Goal: Find specific page/section

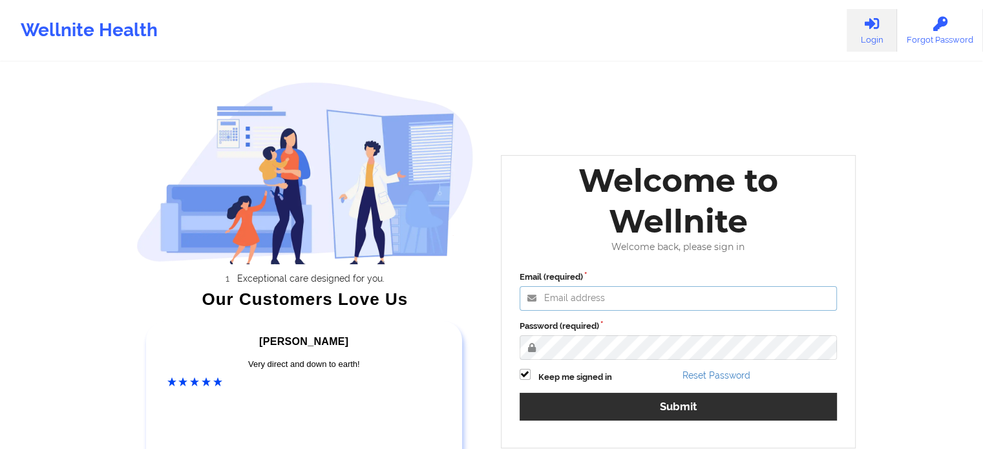
type input "[PERSON_NAME][EMAIL_ADDRESS][PERSON_NAME][DOMAIN_NAME]"
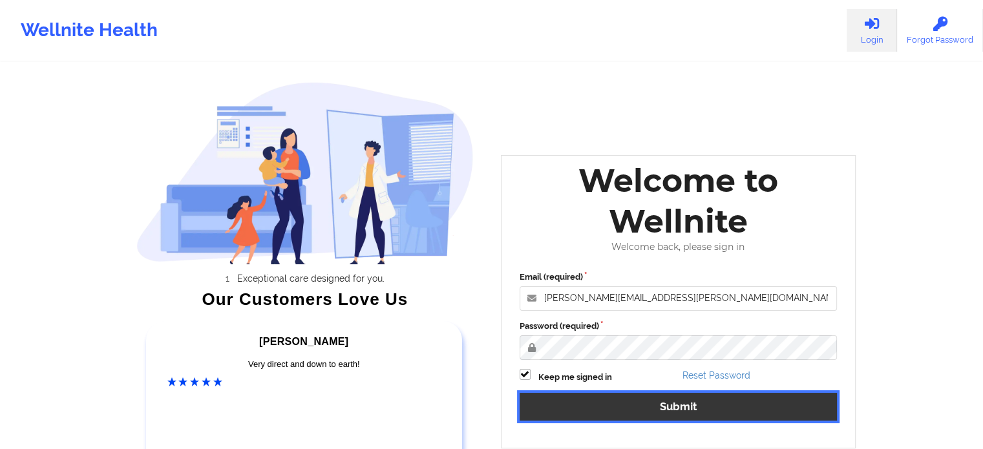
click at [641, 402] on button "Submit" at bounding box center [679, 407] width 318 height 28
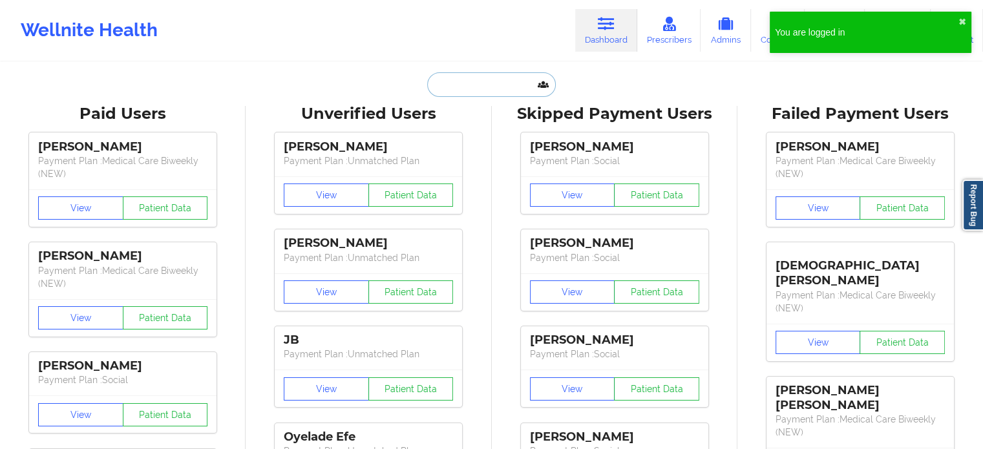
click at [491, 92] on input "text" at bounding box center [491, 84] width 128 height 25
paste input "[EMAIL_ADDRESS][DOMAIN_NAME]"
type input "[EMAIL_ADDRESS][DOMAIN_NAME]"
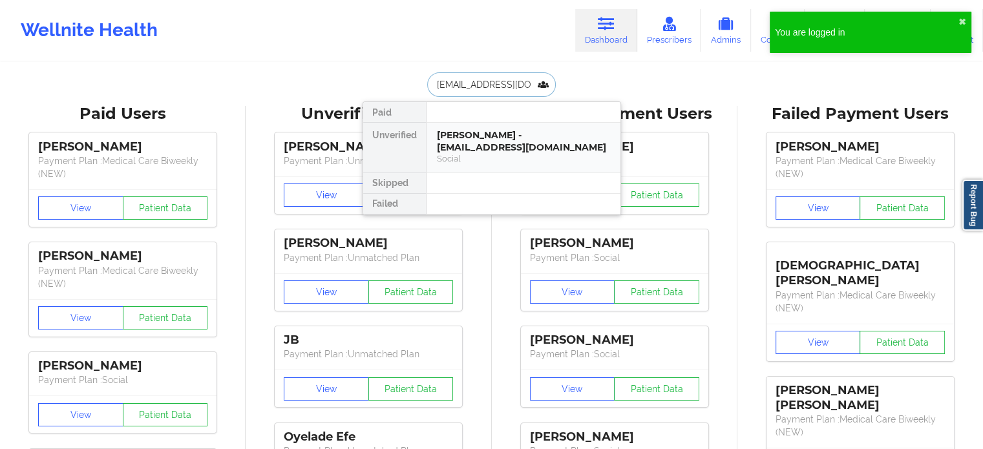
click at [496, 138] on div "[PERSON_NAME] - [EMAIL_ADDRESS][DOMAIN_NAME]" at bounding box center [523, 141] width 173 height 24
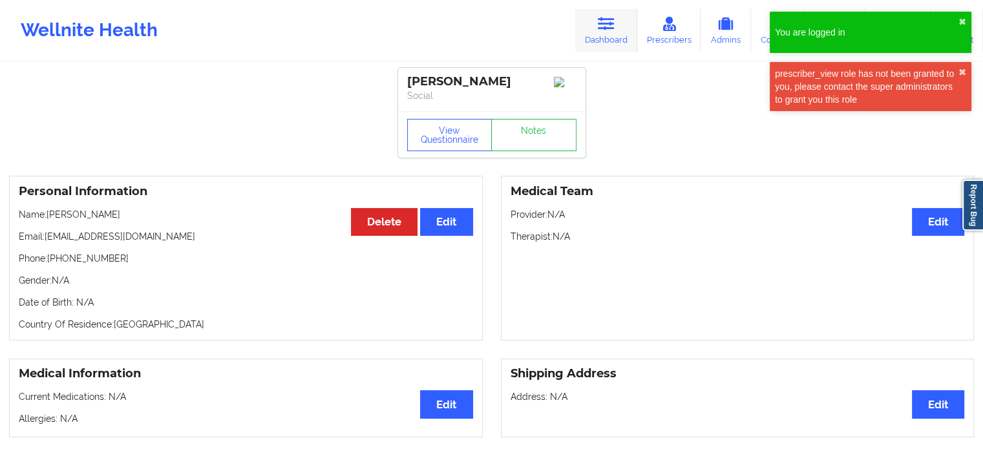
click at [611, 15] on link "Dashboard" at bounding box center [606, 30] width 62 height 43
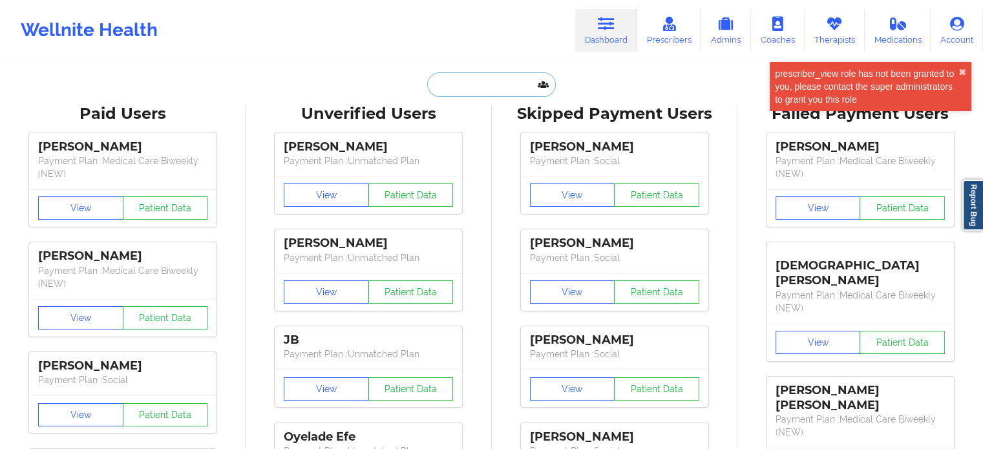
click at [460, 85] on input "text" at bounding box center [491, 84] width 128 height 25
paste input "[EMAIL_ADDRESS][DOMAIN_NAME]"
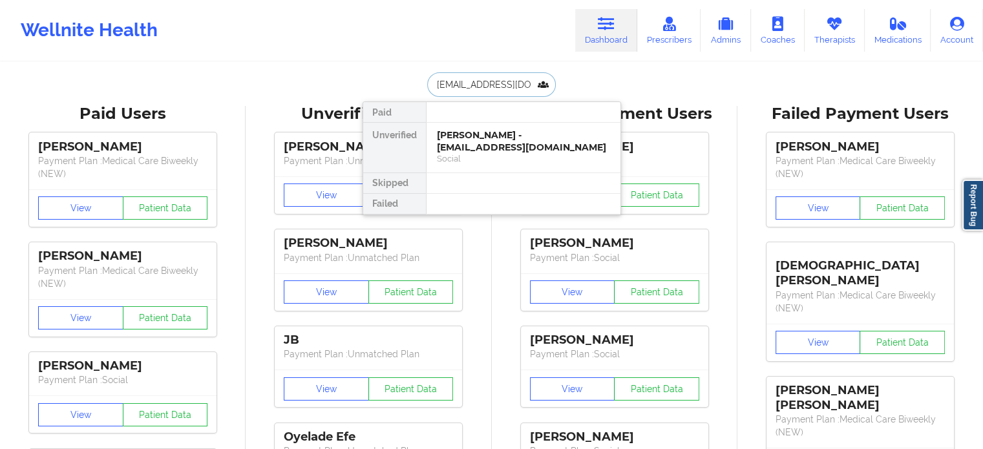
scroll to position [0, 25]
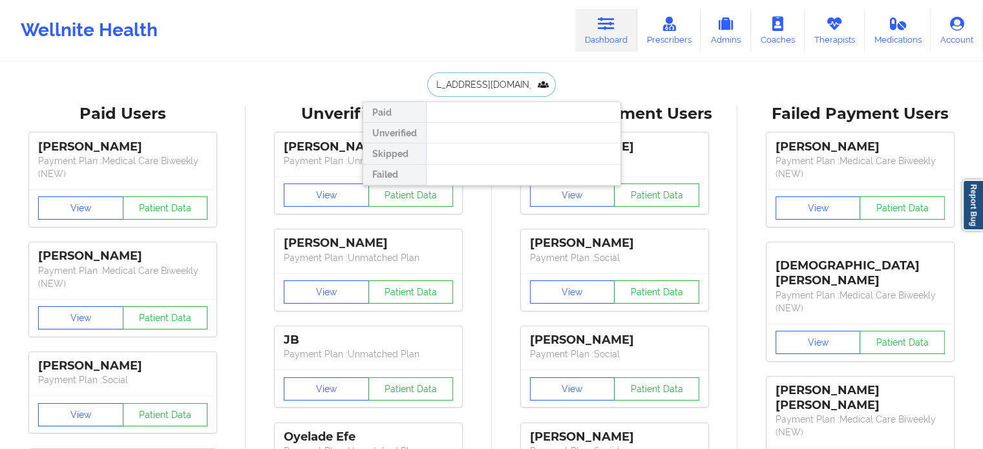
drag, startPoint x: 540, startPoint y: 87, endPoint x: 124, endPoint y: 2, distance: 424.9
type input "[PERSON_NAME]"
